Goal: Task Accomplishment & Management: Manage account settings

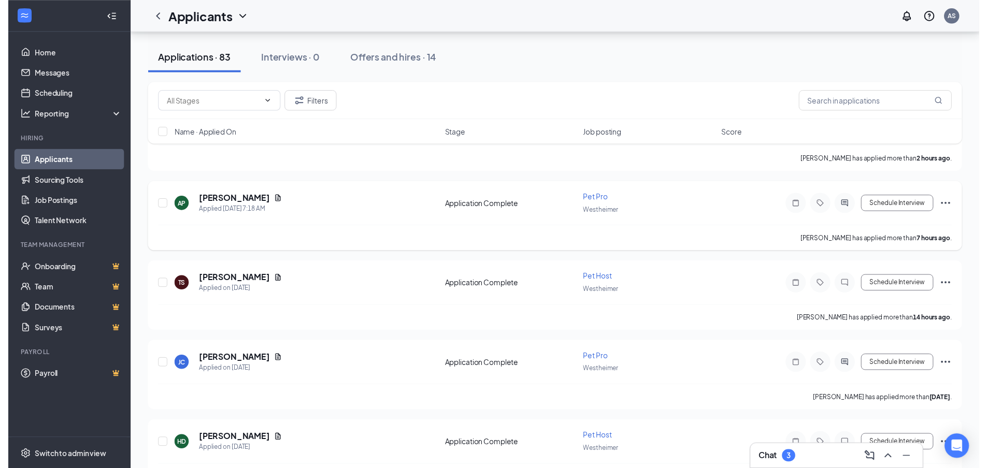
scroll to position [155, 0]
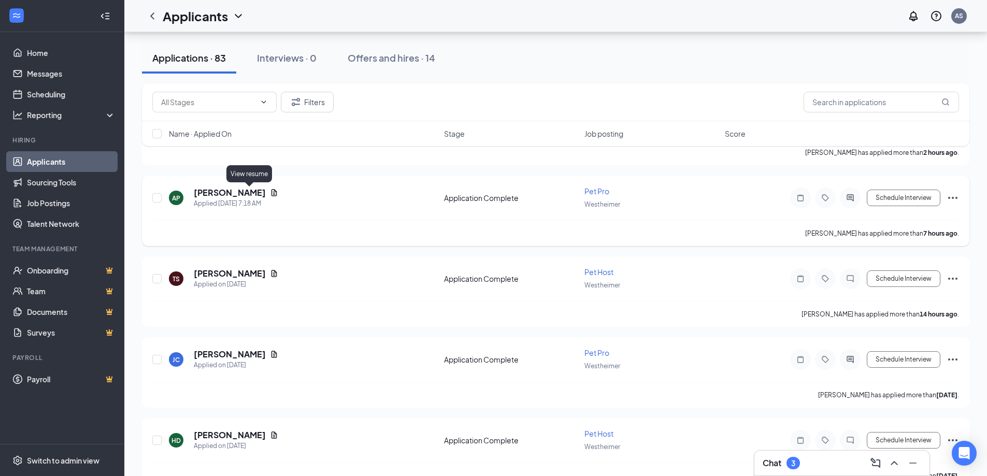
click at [270, 191] on icon "Document" at bounding box center [274, 193] width 8 height 8
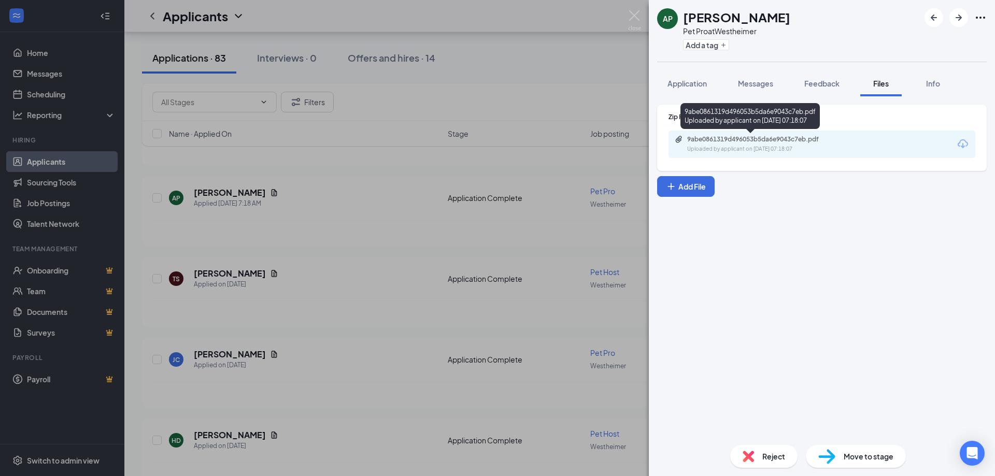
click at [745, 147] on div "Uploaded by applicant on [DATE] 07:18:07" at bounding box center [764, 149] width 155 height 8
click at [638, 14] on img at bounding box center [634, 20] width 13 height 20
